Goal: Task Accomplishment & Management: Manage account settings

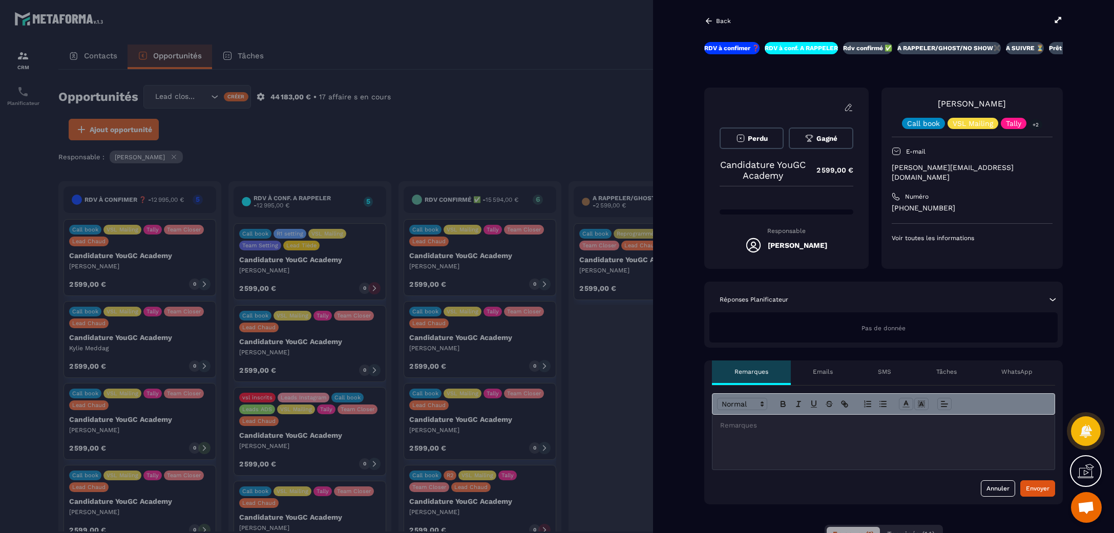
scroll to position [169, 0]
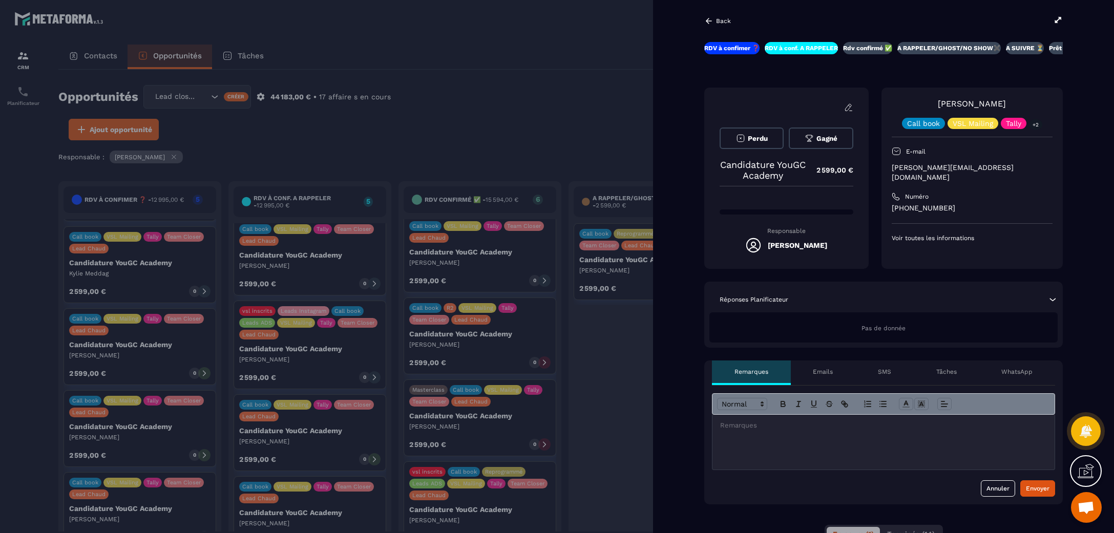
click at [386, 122] on div at bounding box center [557, 266] width 1114 height 533
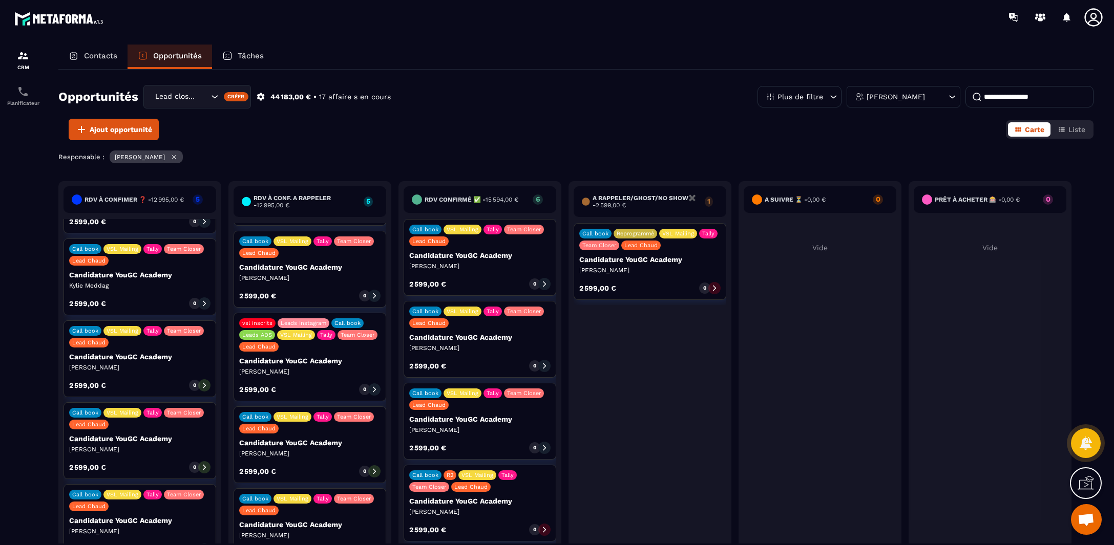
scroll to position [0, 0]
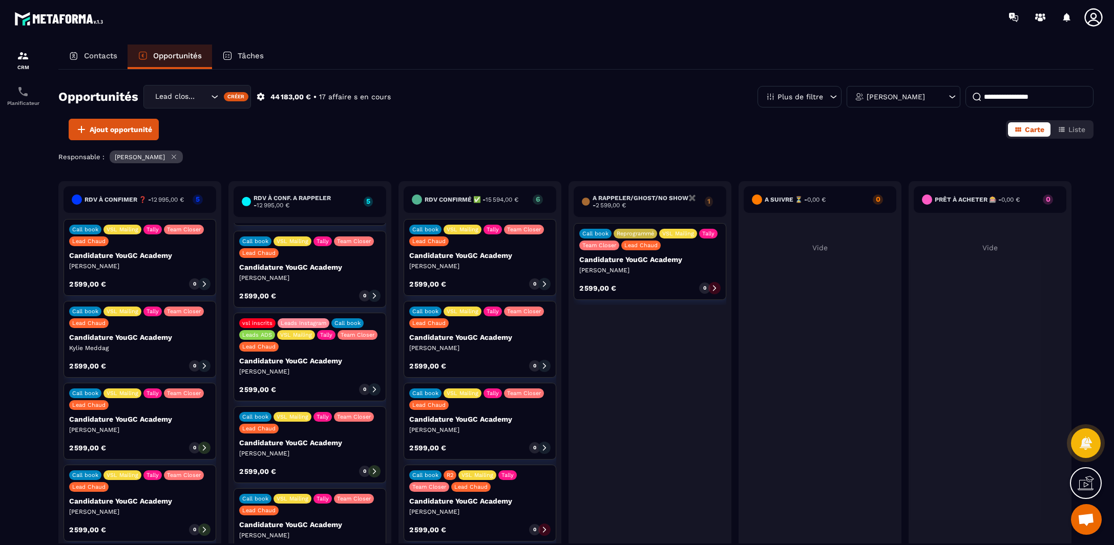
click at [204, 285] on icon at bounding box center [204, 284] width 7 height 7
click at [178, 279] on div "2 599,00 € 0" at bounding box center [139, 284] width 141 height 12
click at [201, 281] on icon at bounding box center [204, 284] width 7 height 7
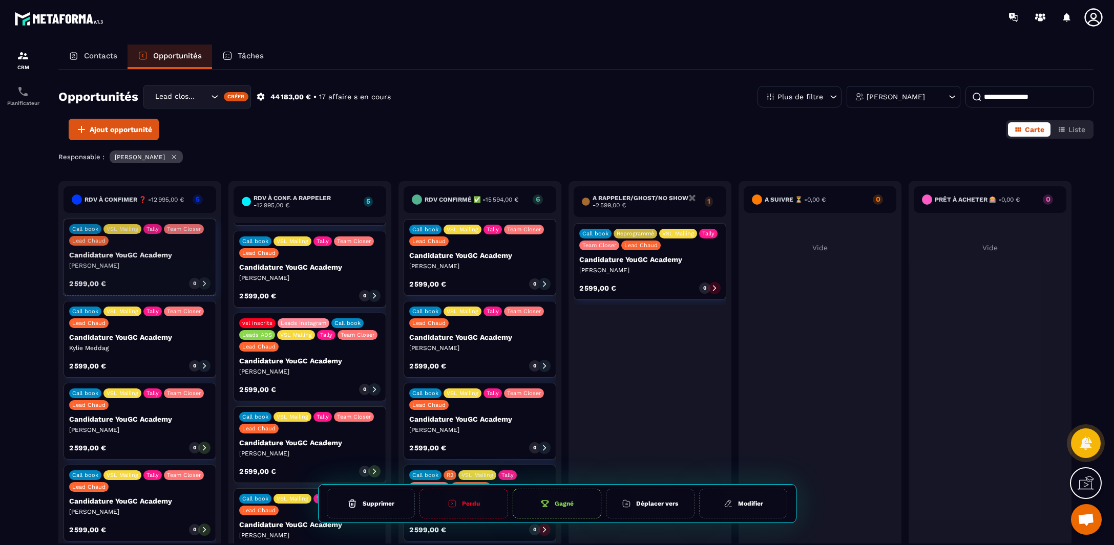
click at [198, 283] on div at bounding box center [204, 284] width 12 height 12
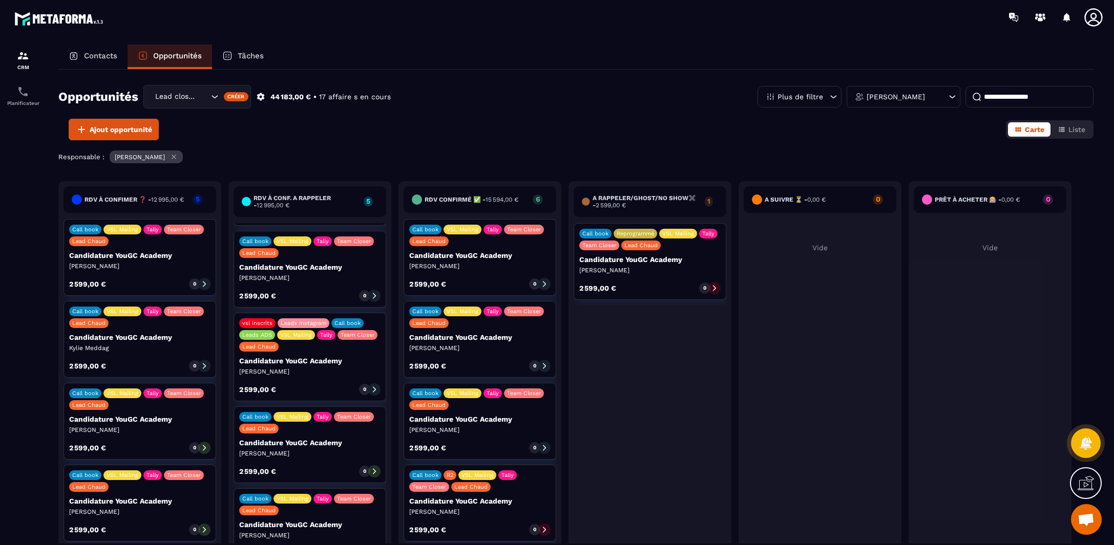
click at [198, 283] on div at bounding box center [204, 284] width 12 height 12
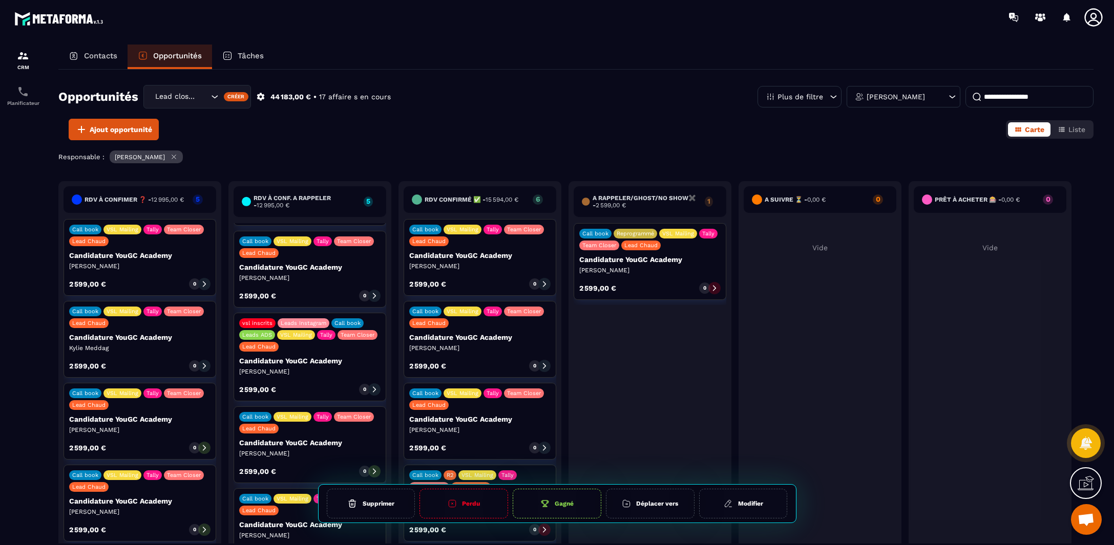
click at [174, 283] on div "2 599,00 € 0" at bounding box center [139, 284] width 141 height 12
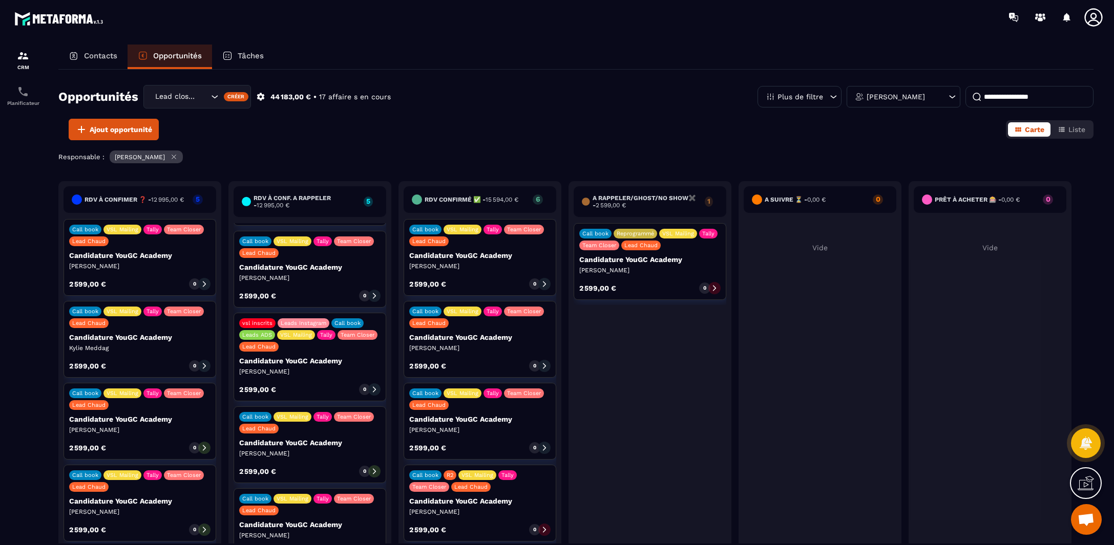
click at [205, 280] on div at bounding box center [204, 284] width 12 height 12
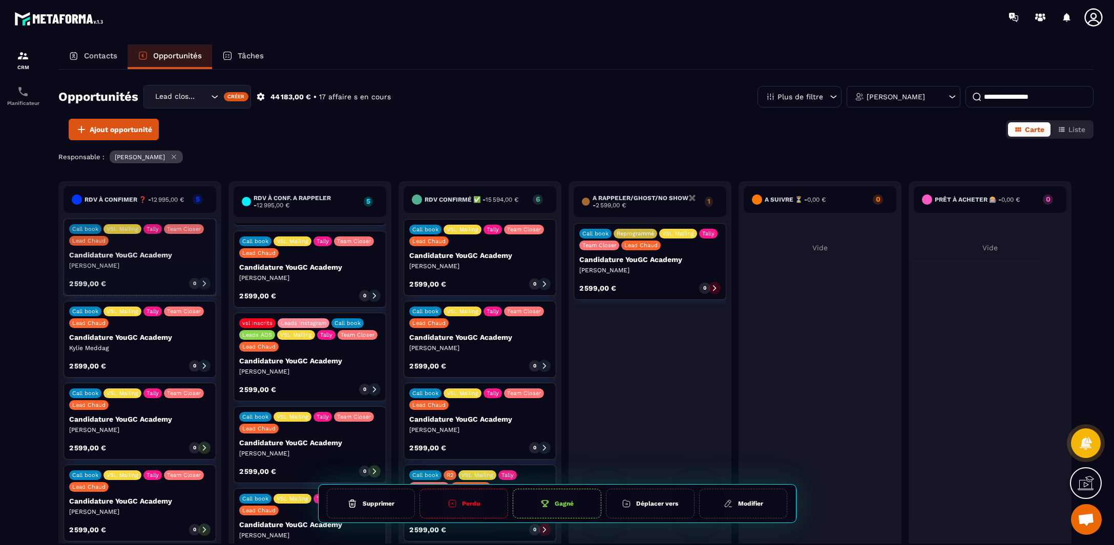
click at [201, 284] on icon at bounding box center [204, 284] width 7 height 7
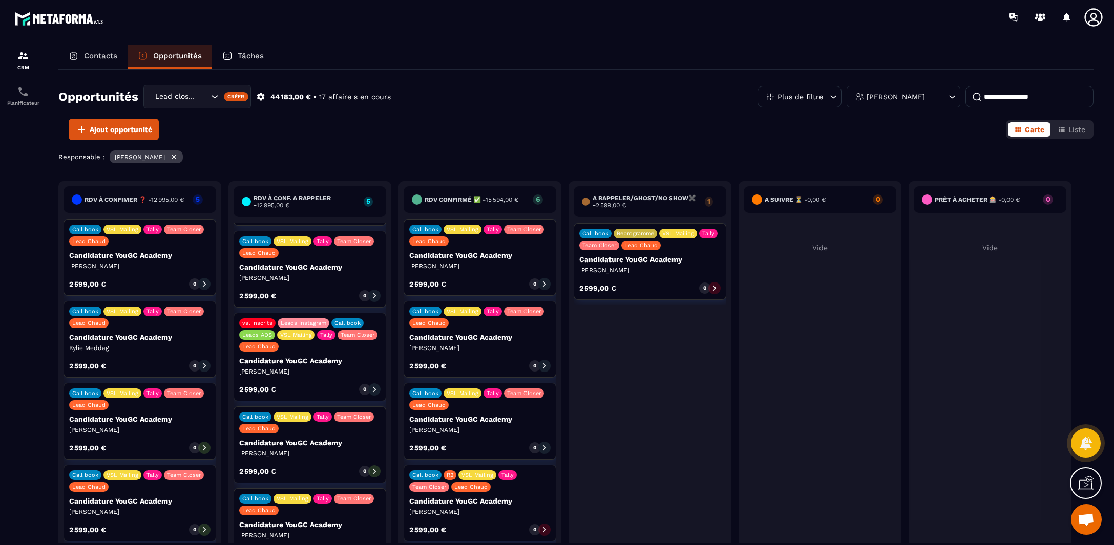
click at [201, 284] on icon at bounding box center [204, 284] width 7 height 7
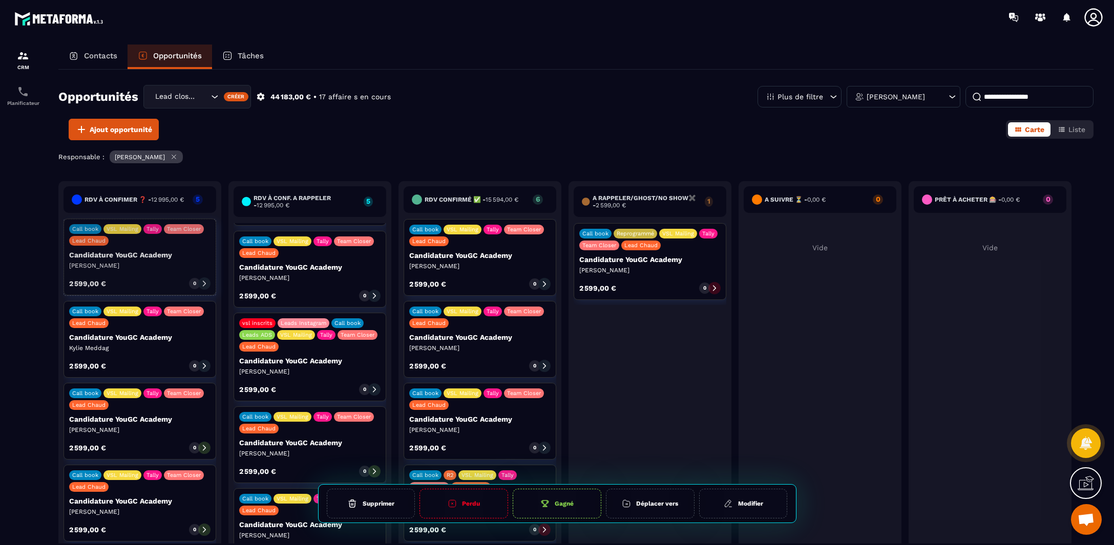
click at [178, 254] on p "Candidature YouGC Academy" at bounding box center [139, 255] width 141 height 8
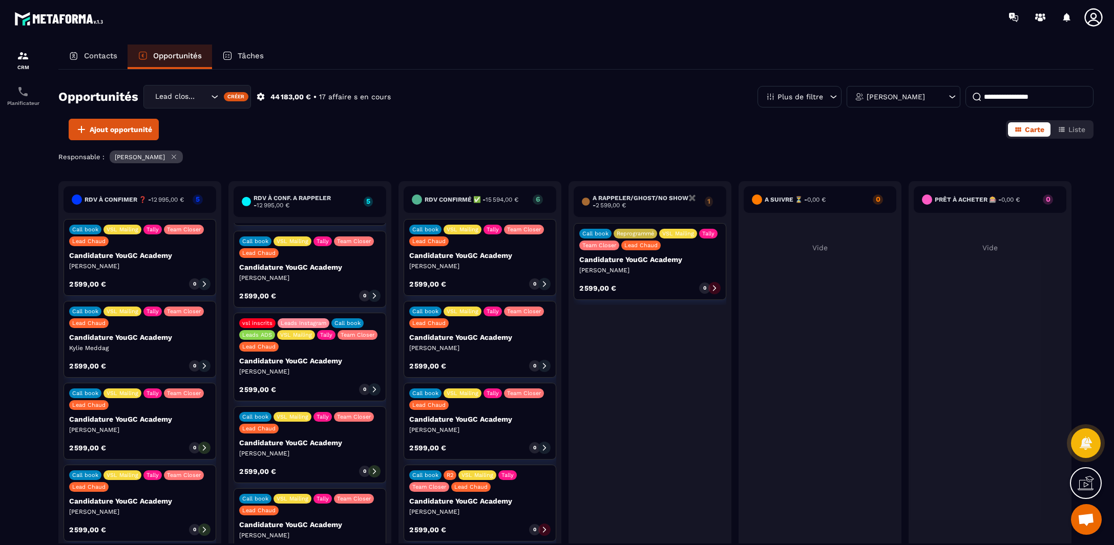
click at [150, 228] on p "Tally" at bounding box center [152, 229] width 12 height 7
click at [132, 240] on div "Call book VSL Mailing Tally Team Closer Lead Chaud" at bounding box center [139, 236] width 141 height 22
click at [91, 285] on p "2 599,00 €" at bounding box center [87, 284] width 37 height 7
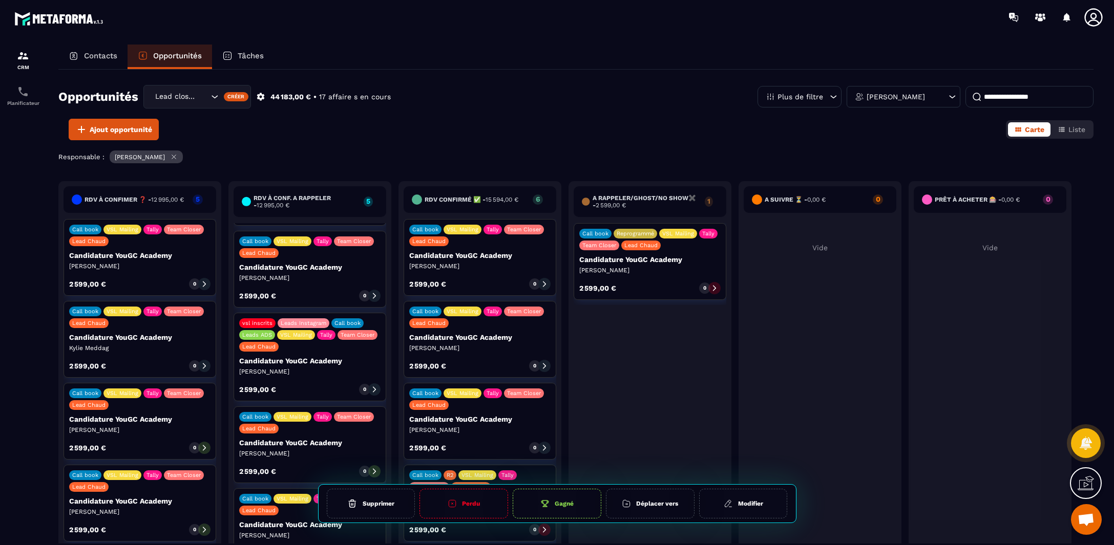
click at [96, 287] on p "2 599,00 €" at bounding box center [87, 284] width 37 height 7
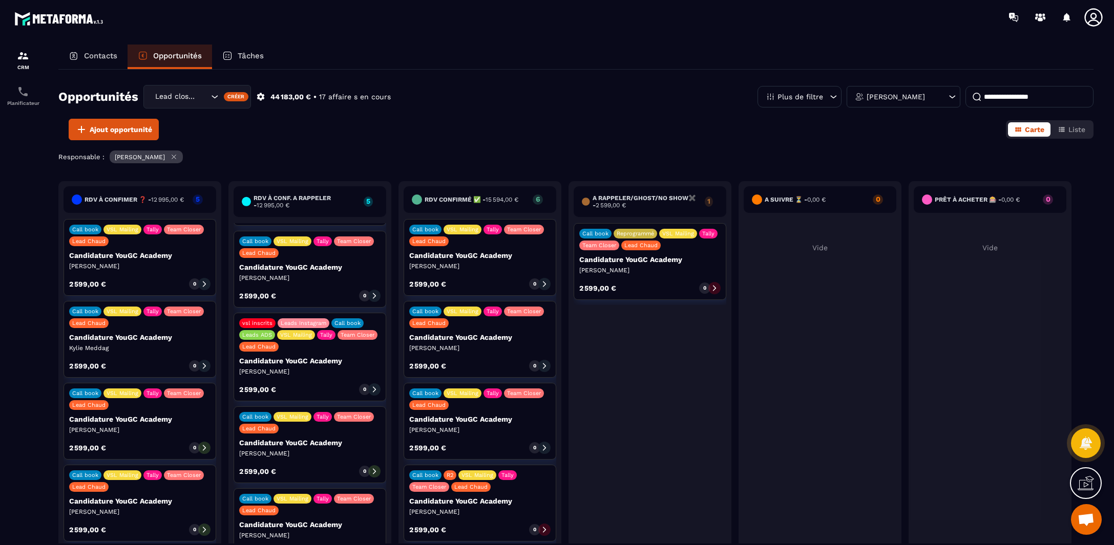
click at [443, 129] on div "Ajout opportunité Carte Liste" at bounding box center [575, 130] width 1035 height 22
click at [199, 283] on div at bounding box center [204, 284] width 12 height 12
